Goal: Find contact information: Find contact information

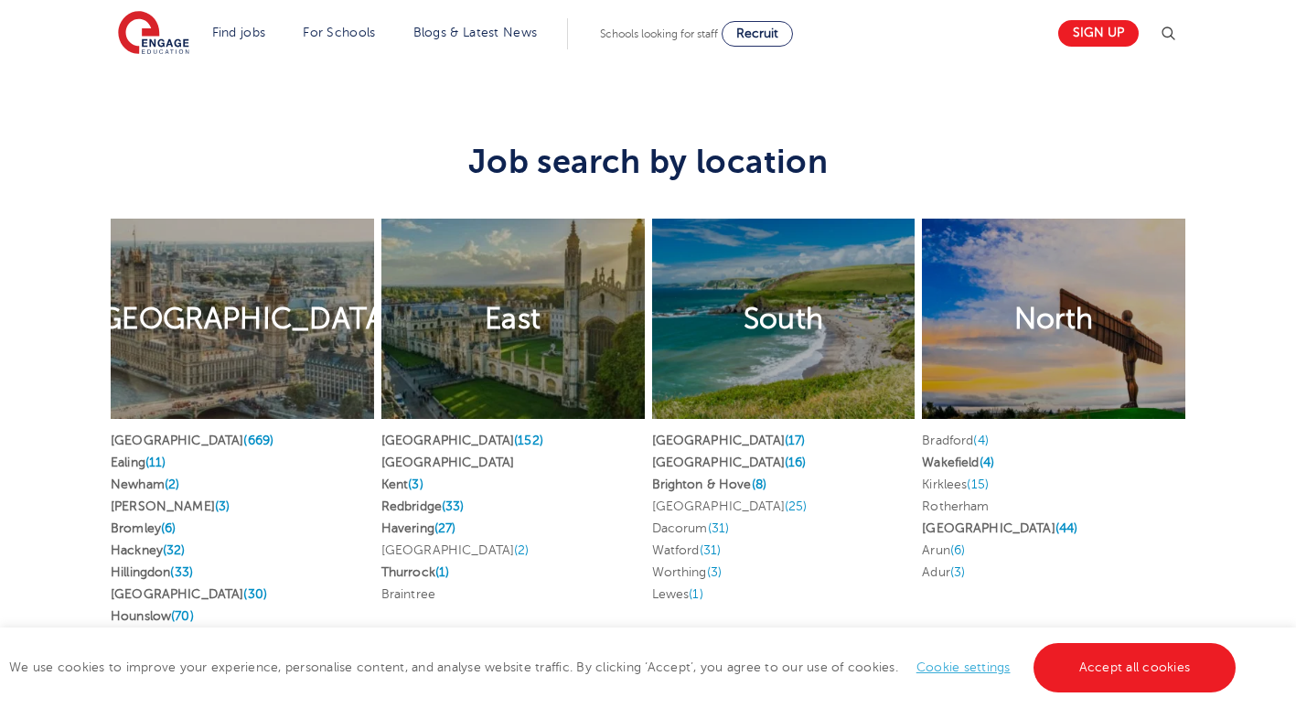
scroll to position [3476, 0]
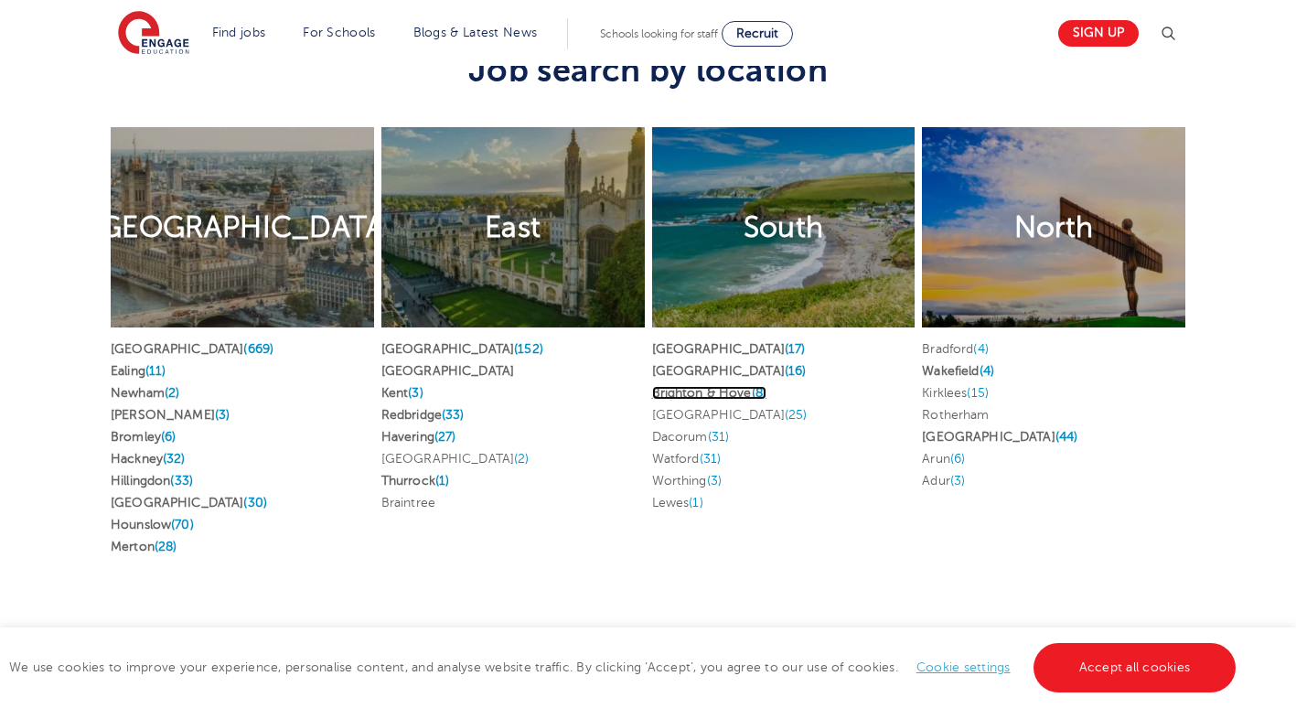
click at [722, 386] on link "Brighton & Hove (8)" at bounding box center [709, 393] width 115 height 14
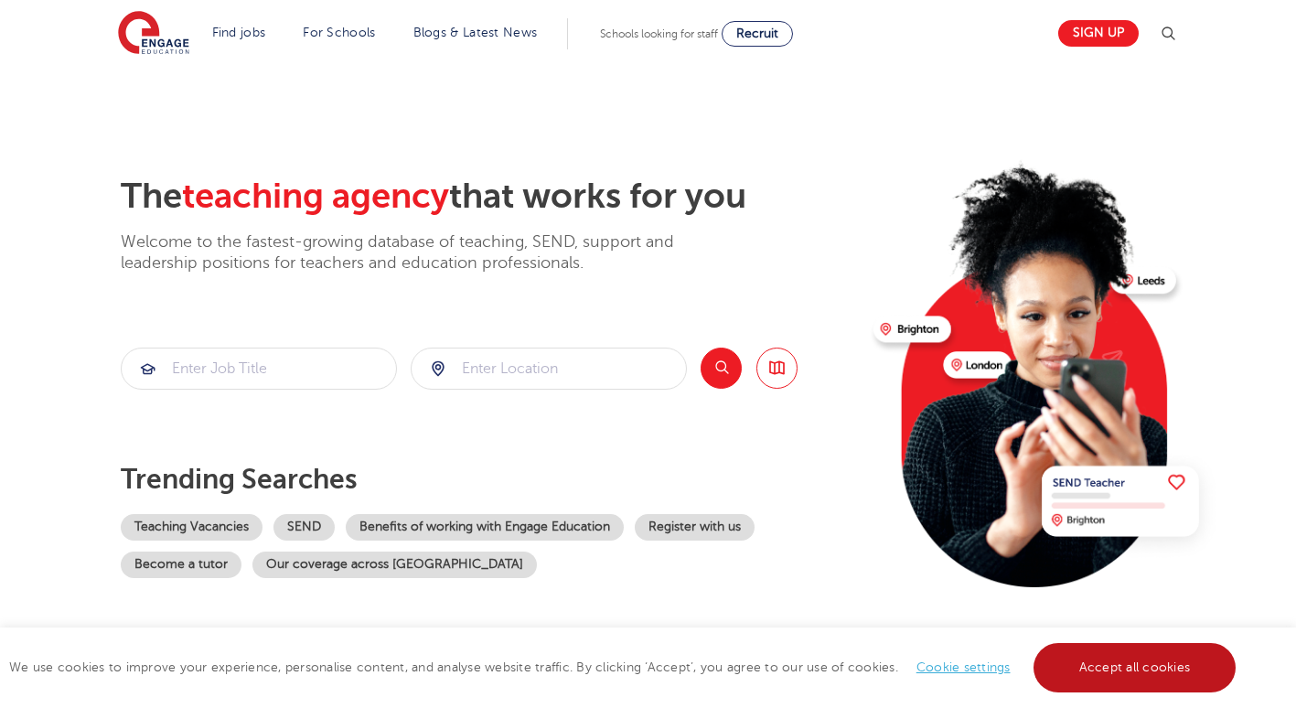
drag, startPoint x: 1130, startPoint y: 659, endPoint x: 1031, endPoint y: 600, distance: 114.8
click at [1129, 659] on link "Accept all cookies" at bounding box center [1135, 667] width 203 height 49
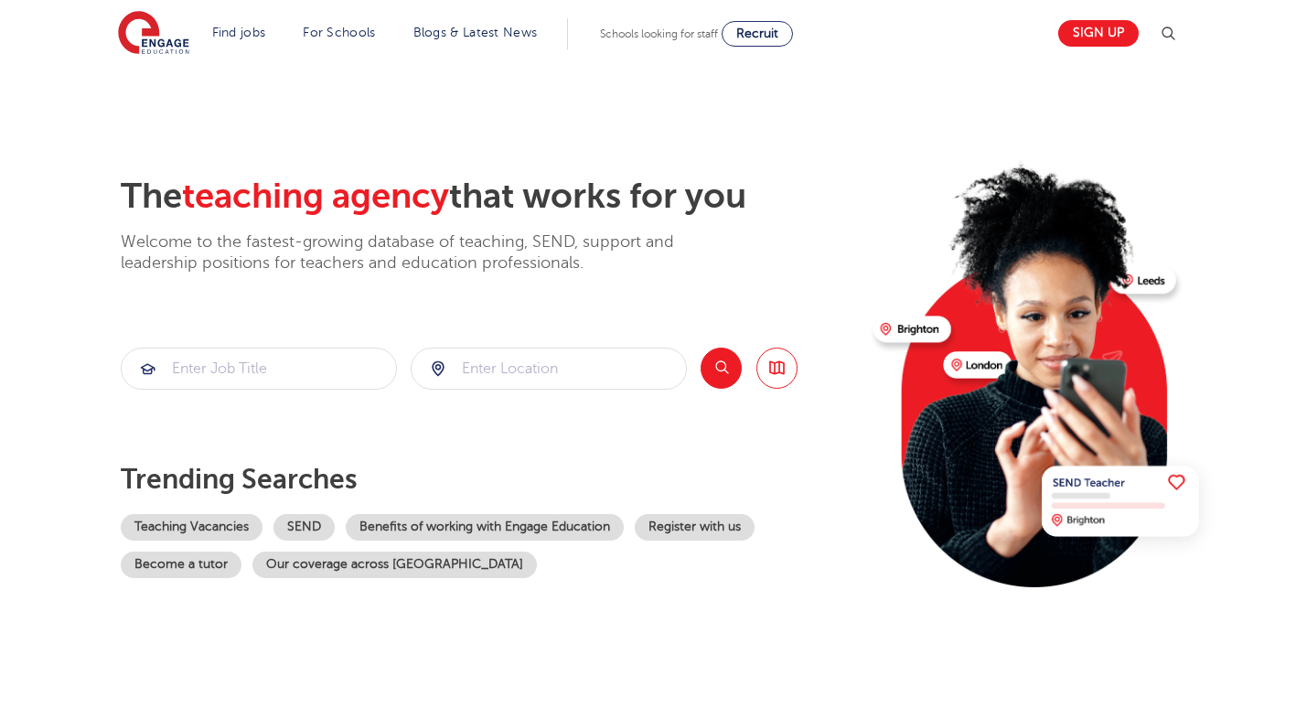
click at [900, 329] on img at bounding box center [1044, 366] width 352 height 444
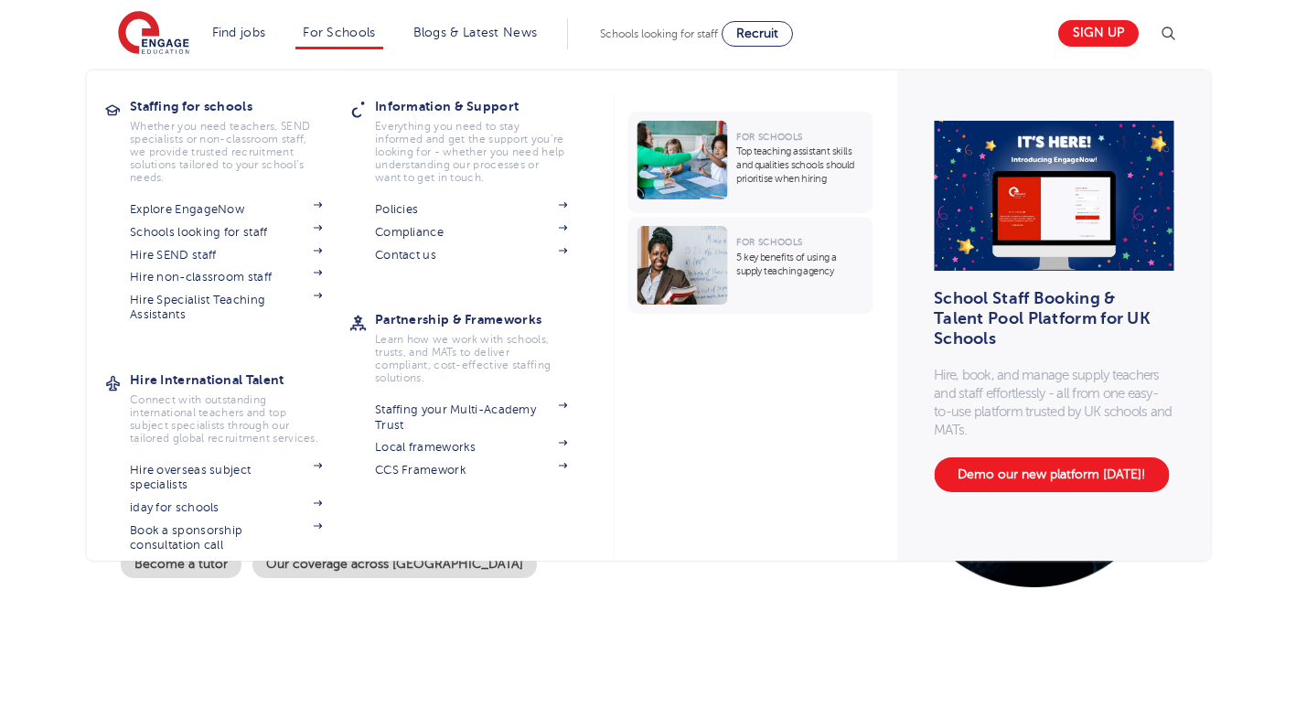
click at [355, 40] on li "For Schools Staffing for schools Whether you need teachers, SEND specialists or…" at bounding box center [338, 33] width 87 height 31
click at [358, 24] on li "For Schools Staffing for schools Whether you need teachers, SEND specialists or…" at bounding box center [338, 33] width 87 height 31
click at [236, 206] on link "Explore EngageNow" at bounding box center [226, 209] width 192 height 15
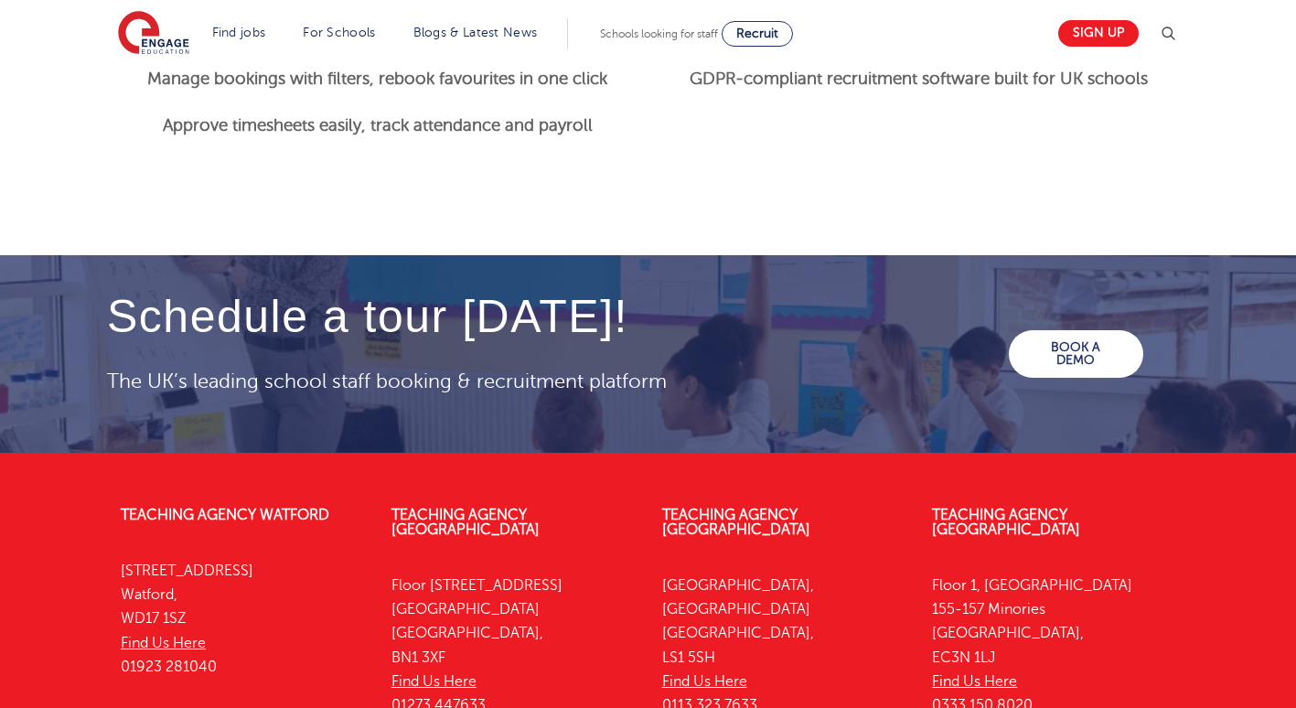
scroll to position [2653, 0]
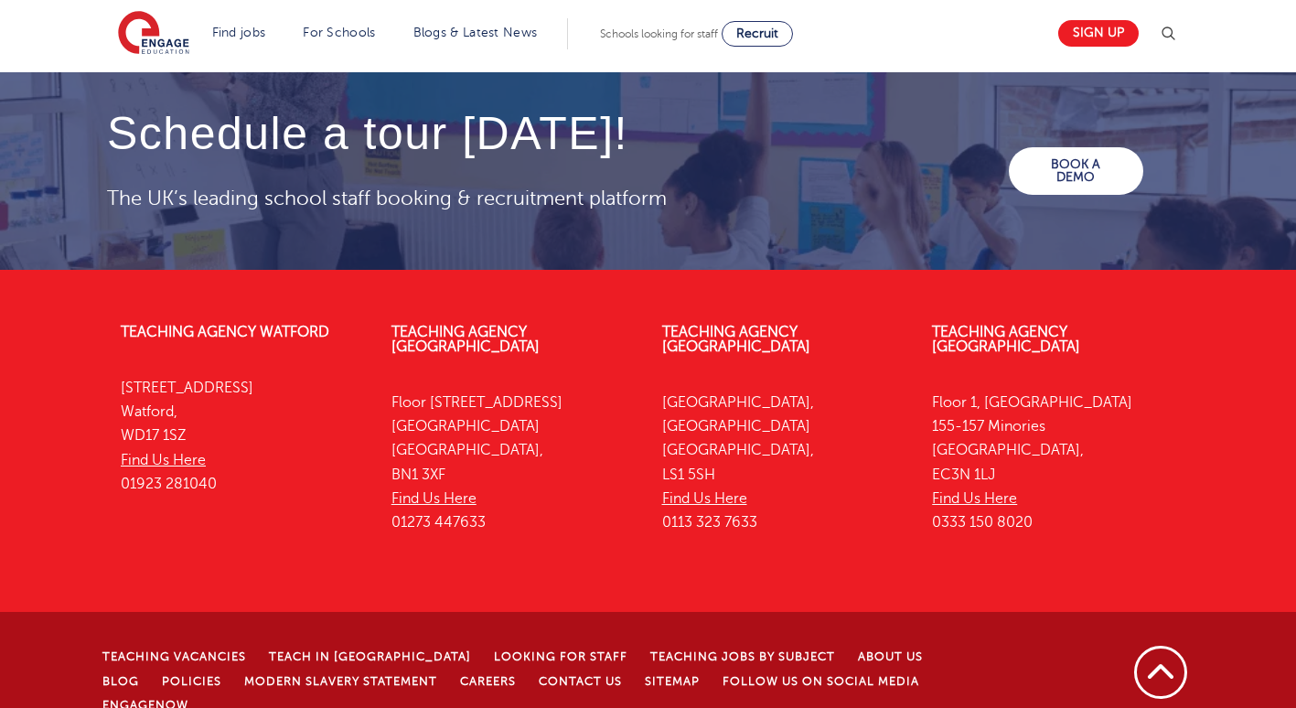
drag, startPoint x: 393, startPoint y: 506, endPoint x: 488, endPoint y: 506, distance: 95.1
click at [488, 506] on p "Floor 4, 100 Queens Road Brighton Brighton, BN1 3XF Find Us Here 01273 447633" at bounding box center [513, 463] width 243 height 145
drag, startPoint x: 488, startPoint y: 507, endPoint x: 467, endPoint y: 508, distance: 21.1
copy p "01273 447633"
